Goal: Information Seeking & Learning: Learn about a topic

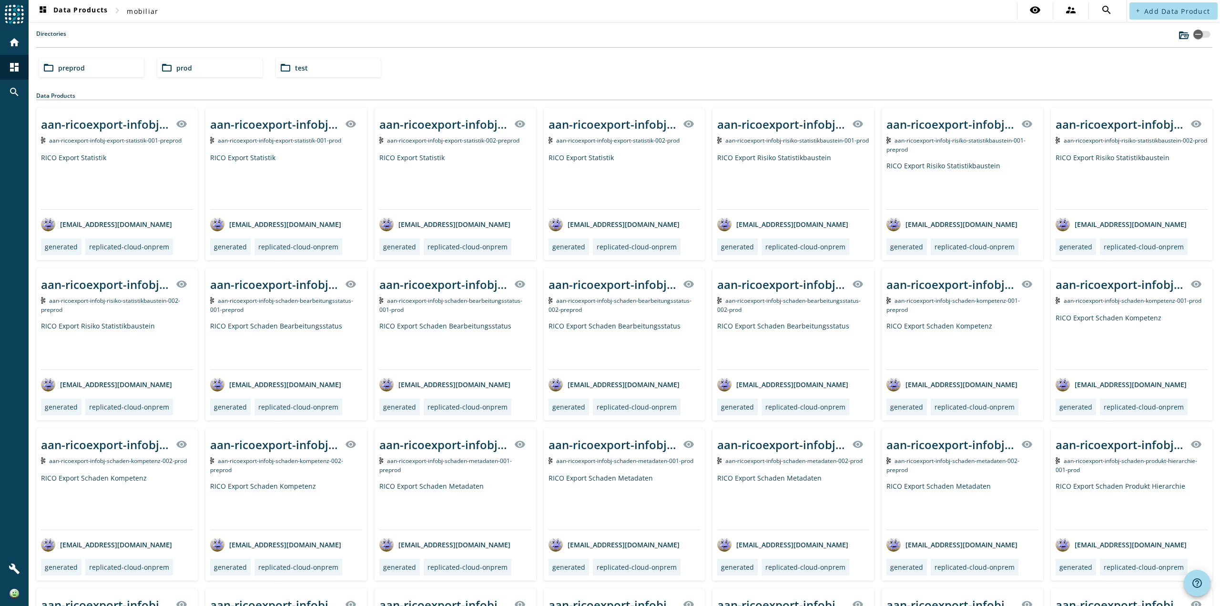
click at [80, 74] on div "folder_open preprod" at bounding box center [91, 67] width 105 height 19
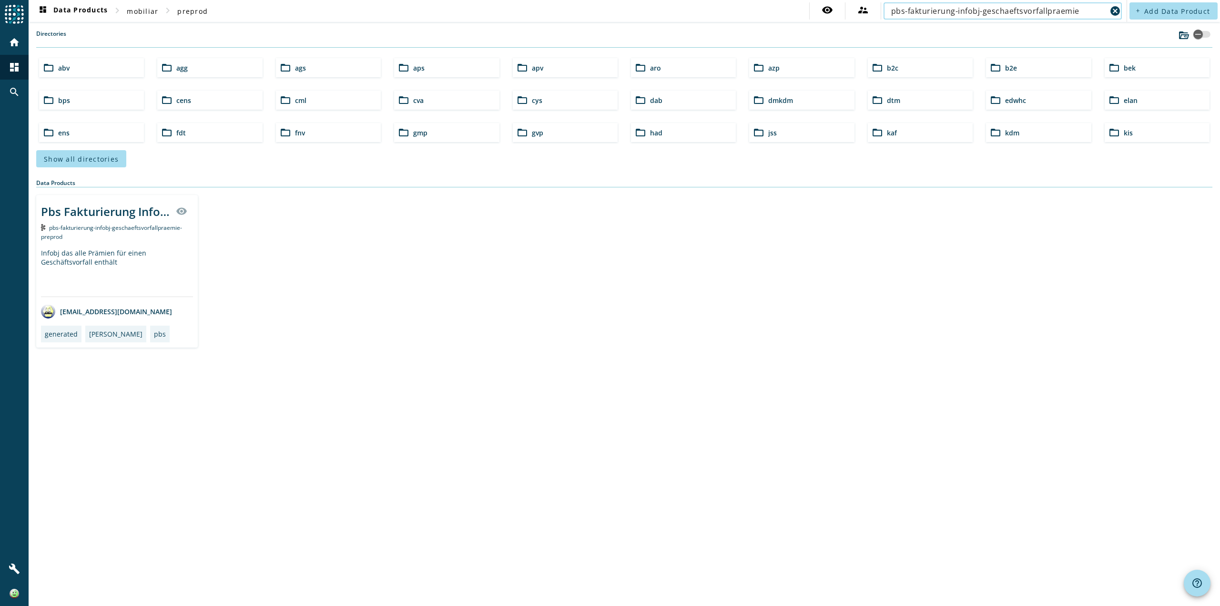
type input "pbs-fakturierung-infobj-geschaeftsvorfallpraemie"
click at [80, 211] on div "Pbs Fakturierung Infobj GeschaeftsvorfallPraemie" at bounding box center [105, 212] width 129 height 16
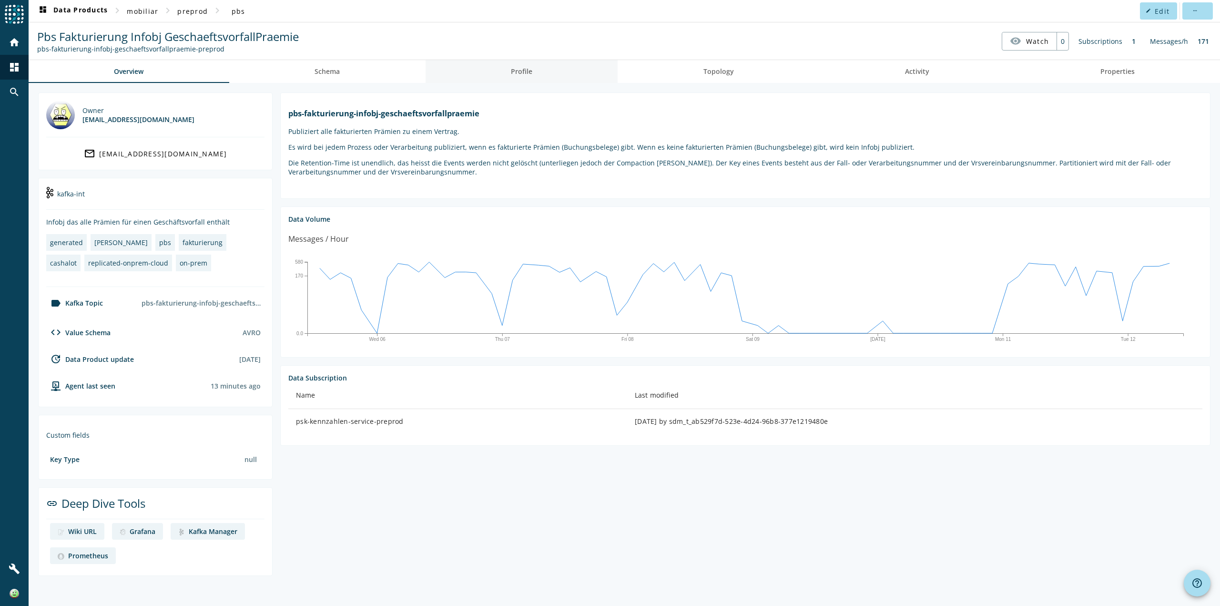
click at [526, 71] on span "Profile" at bounding box center [521, 71] width 21 height 7
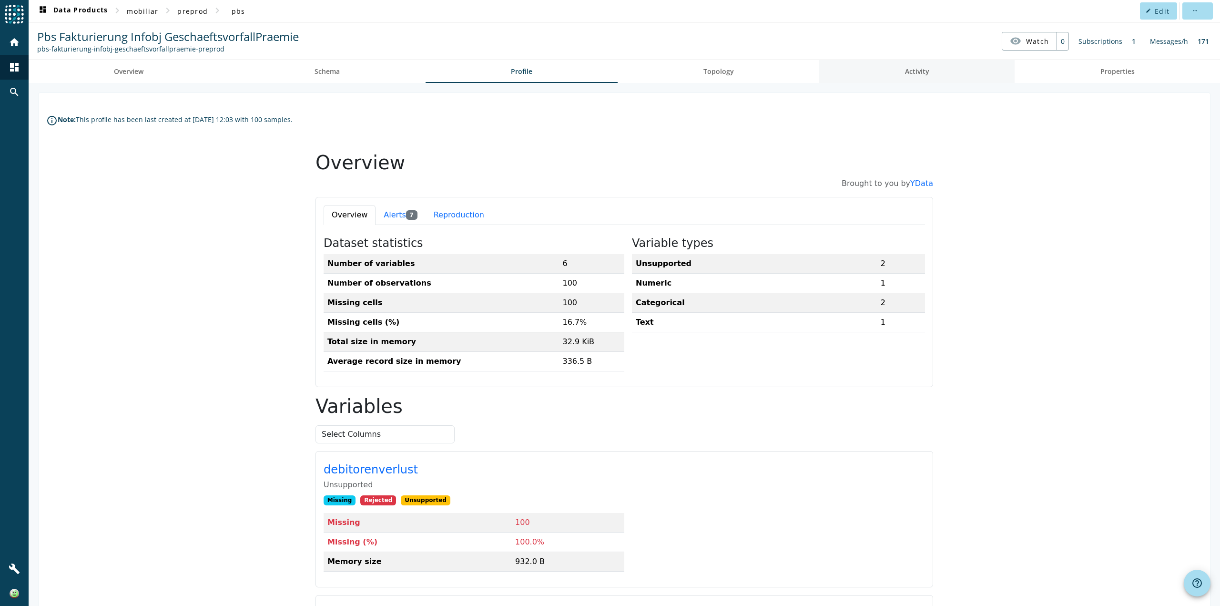
click at [929, 74] on link "Activity" at bounding box center [916, 71] width 195 height 23
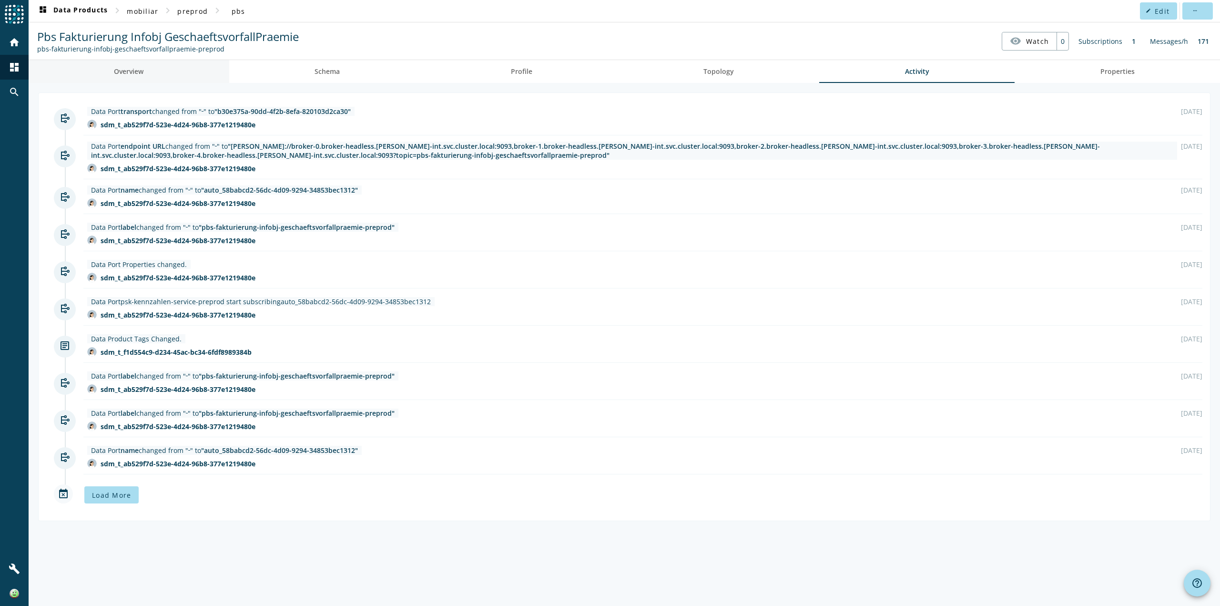
click at [143, 76] on span "Overview" at bounding box center [129, 71] width 30 height 23
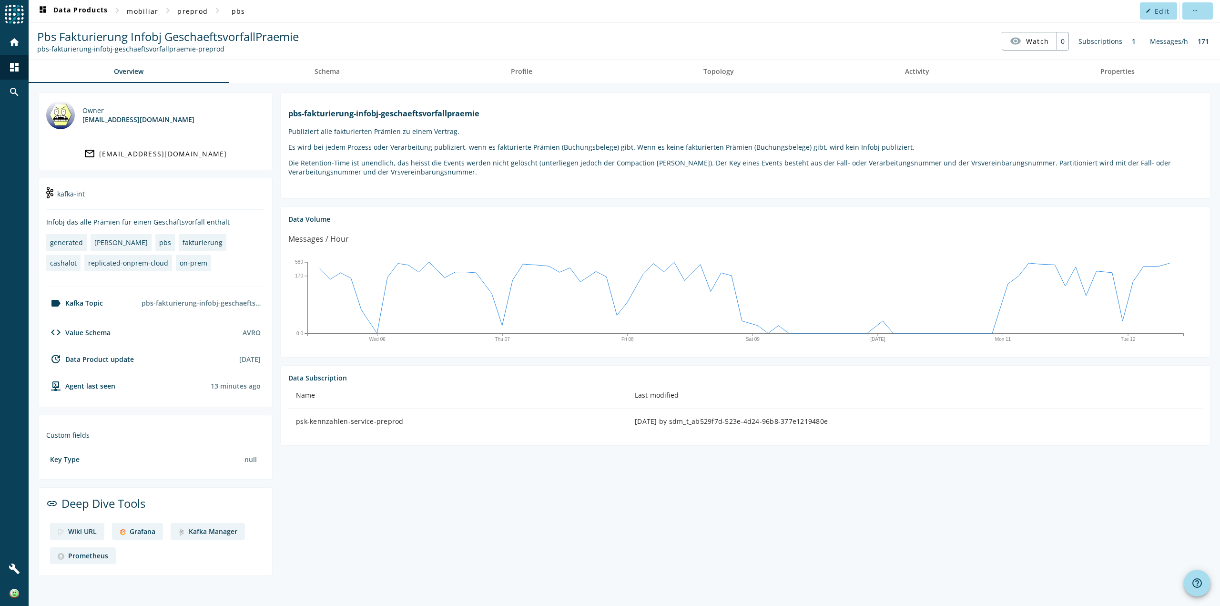
click at [138, 529] on div "Grafana" at bounding box center [143, 531] width 26 height 9
click at [18, 9] on img at bounding box center [14, 14] width 19 height 19
